Goal: Information Seeking & Learning: Stay updated

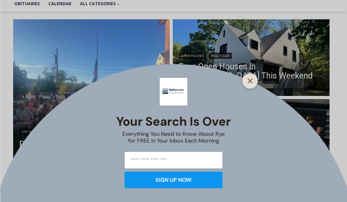
scroll to position [152, 0]
click at [246, 85] on button "Close" at bounding box center [250, 80] width 9 height 9
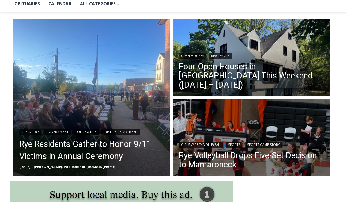
click at [63, 156] on link "Rye Residents Gather to Honor 9/11 Victims in Annual Ceremony" at bounding box center [91, 150] width 144 height 24
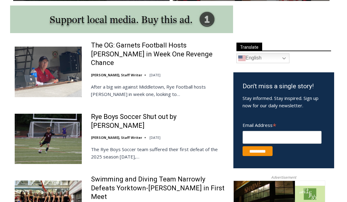
scroll to position [334, 0]
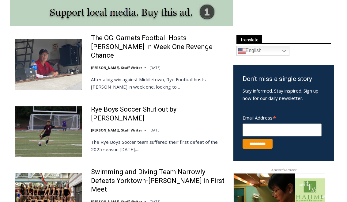
click at [100, 42] on link "The OG: Garnets Football Hosts [PERSON_NAME] in Week One Revenge Chance" at bounding box center [158, 47] width 134 height 26
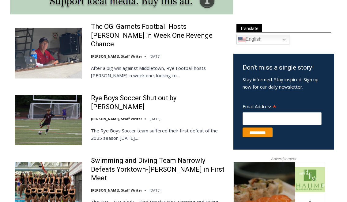
click at [123, 127] on p "The Rye Boys Soccer team suffered their first defeat of the 2025 season on Wedn…" at bounding box center [158, 134] width 134 height 15
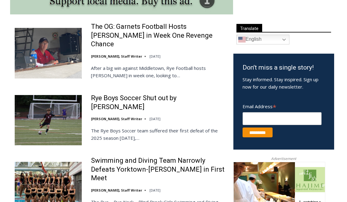
click at [118, 96] on link "Rye Boys Soccer Shut out by [PERSON_NAME]" at bounding box center [158, 102] width 134 height 17
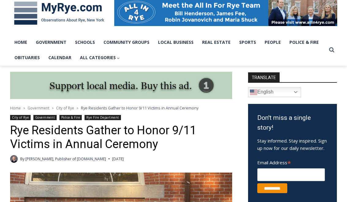
scroll to position [91, 0]
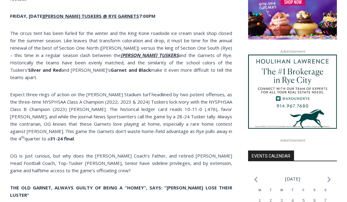
scroll to position [522, 0]
